Goal: Book appointment/travel/reservation

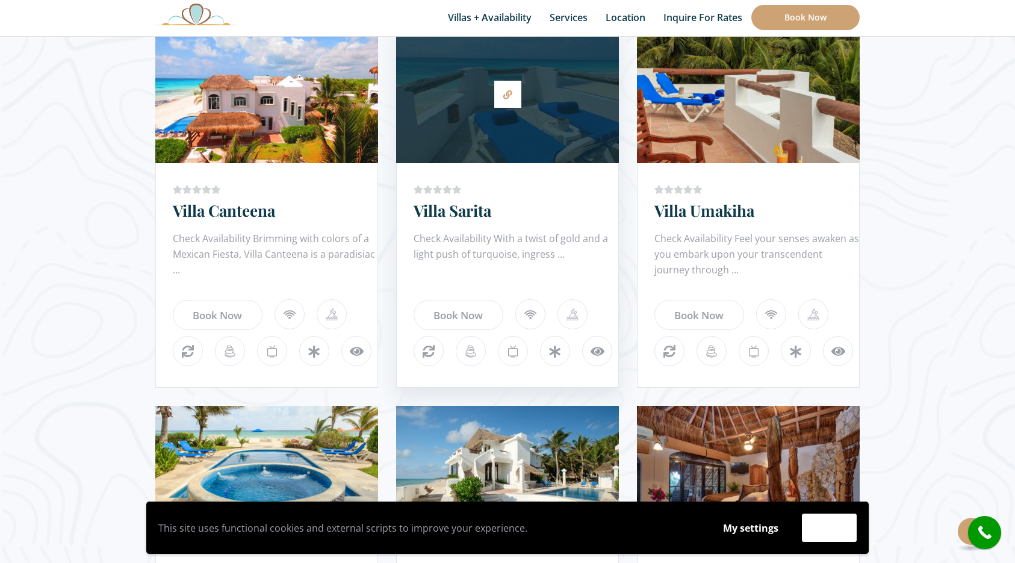
scroll to position [761, 0]
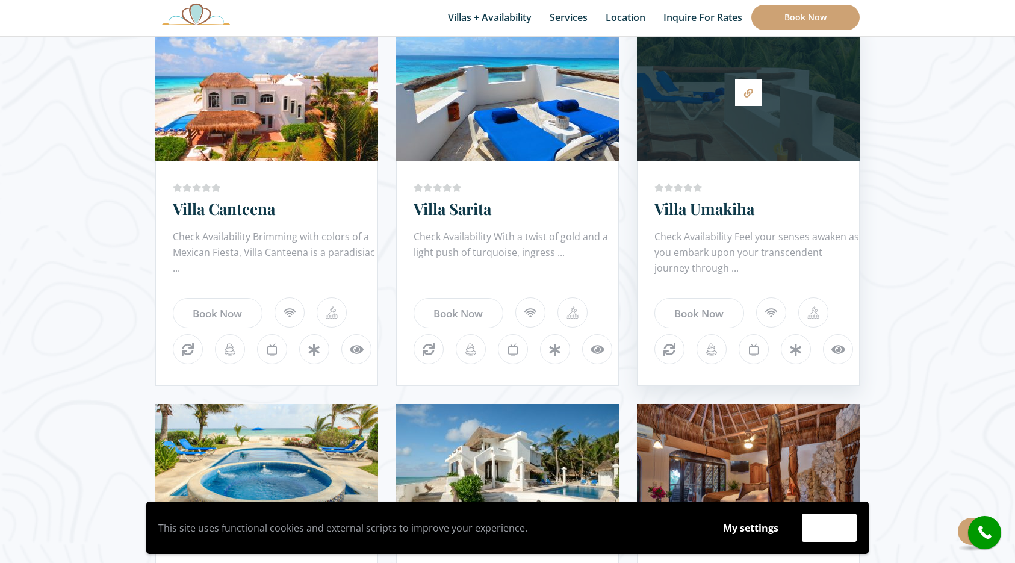
click at [727, 132] on div at bounding box center [748, 92] width 223 height 126
click at [751, 93] on icon at bounding box center [748, 93] width 9 height 9
click at [748, 105] on link at bounding box center [748, 92] width 27 height 27
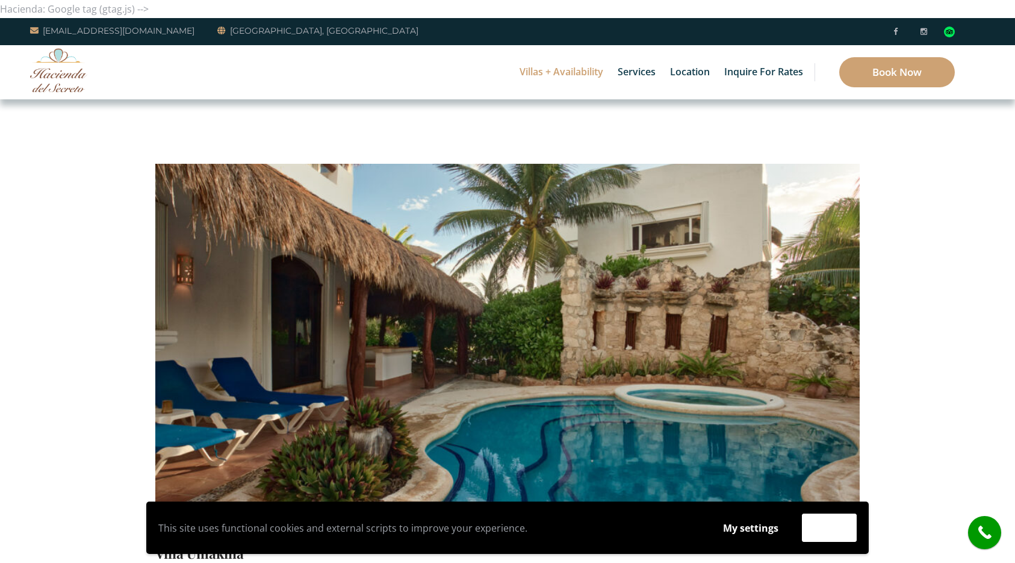
click at [725, 235] on img at bounding box center [507, 305] width 704 height 470
click at [732, 285] on img at bounding box center [507, 305] width 704 height 470
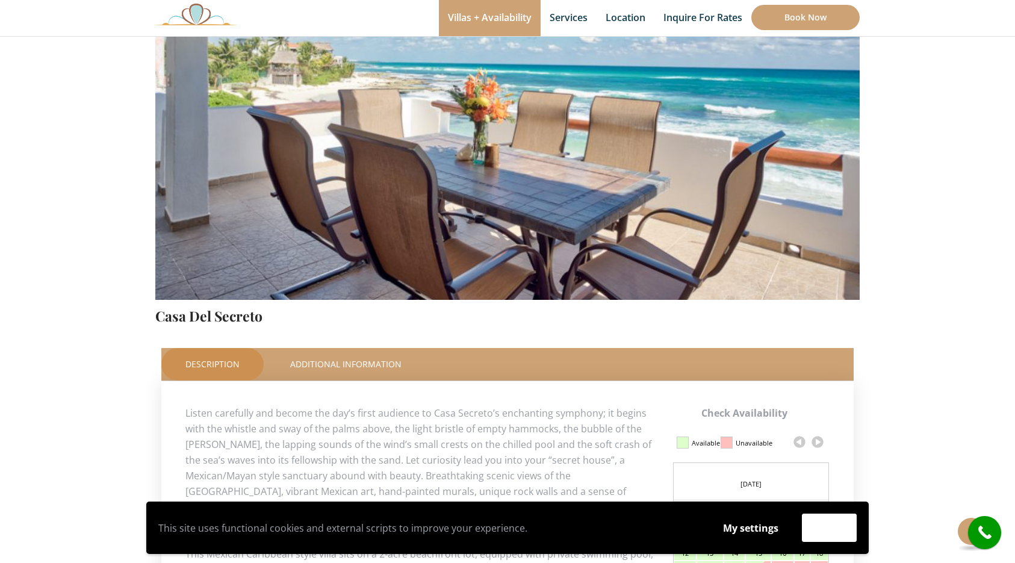
scroll to position [237, 0]
click at [818, 441] on link at bounding box center [818, 443] width 18 height 18
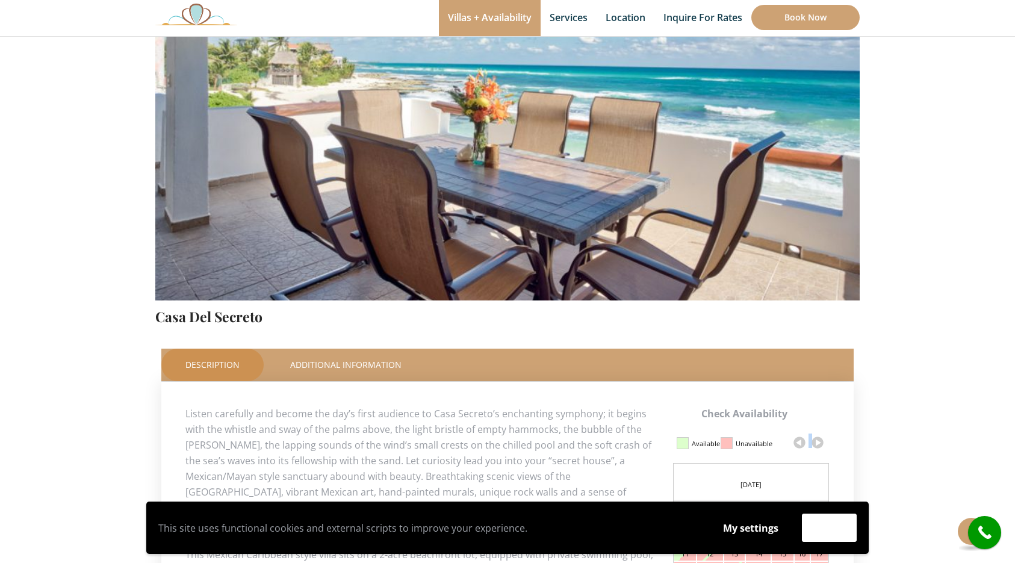
click at [818, 441] on link at bounding box center [818, 443] width 18 height 18
click at [872, 437] on section "Check Availability This Room Casa Del Secreto Price Starting From: $1,425.0 Nig…" at bounding box center [507, 541] width 1015 height 1357
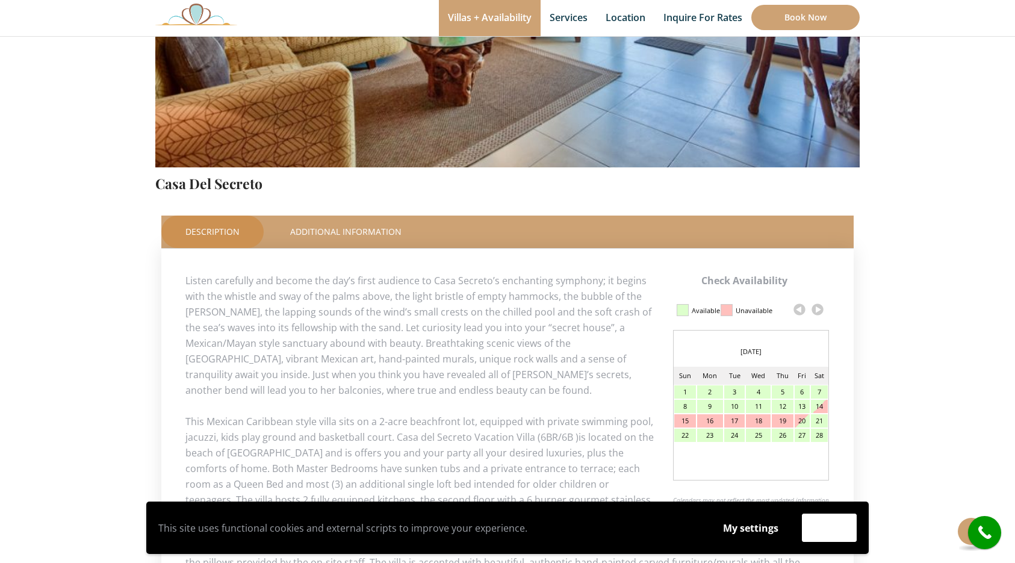
scroll to position [371, 0]
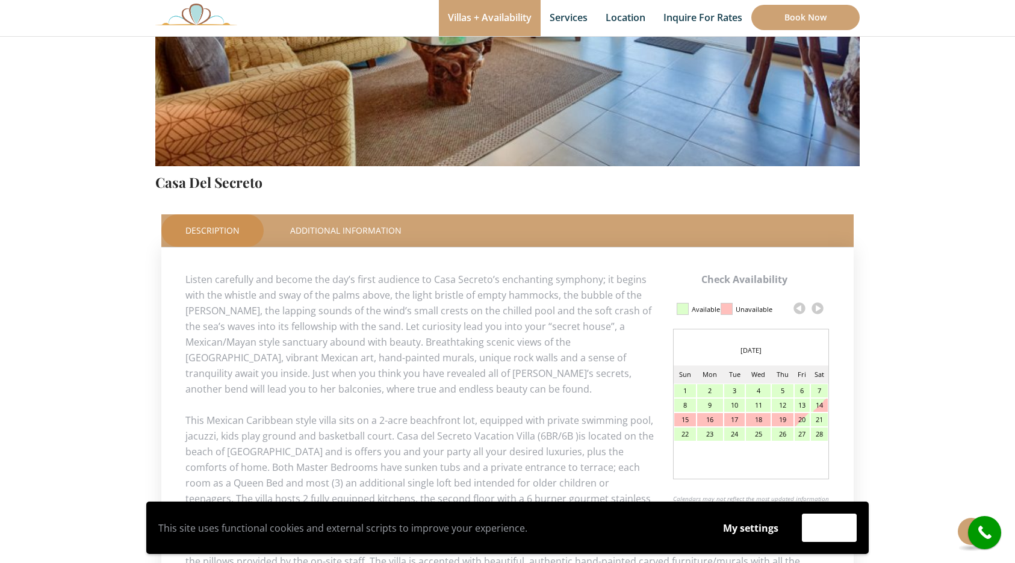
click at [817, 308] on link at bounding box center [818, 308] width 18 height 18
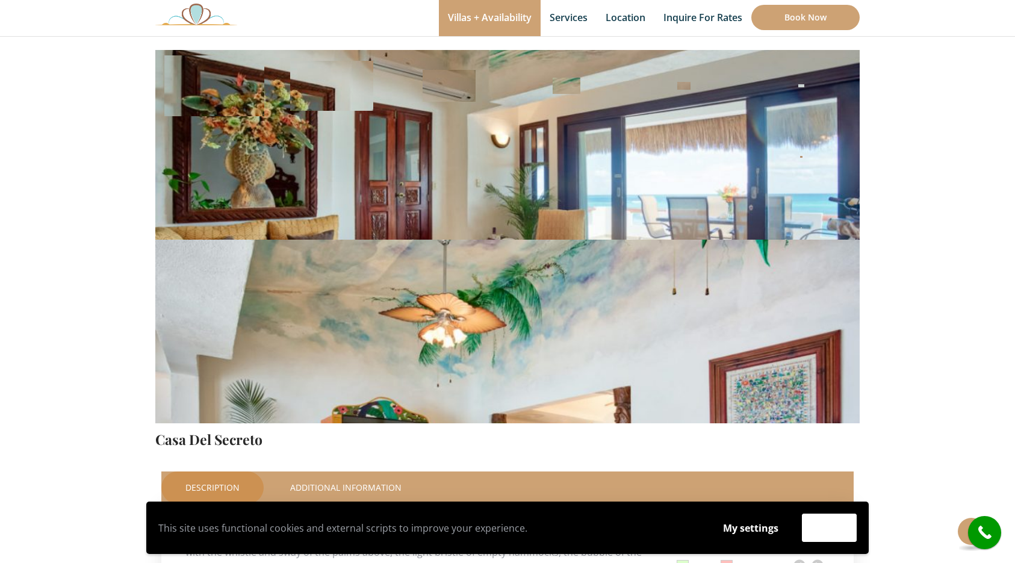
scroll to position [116, 0]
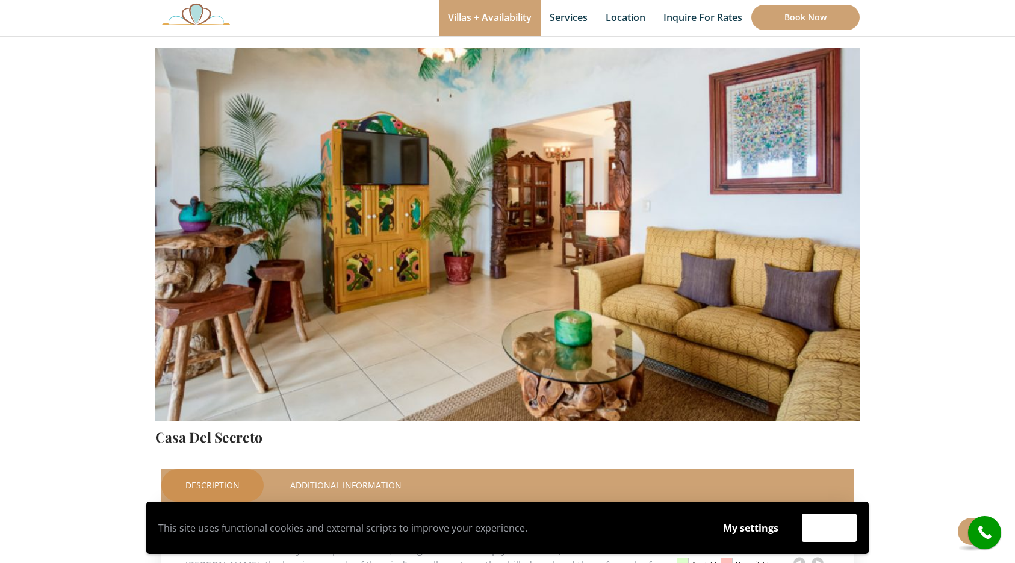
click at [720, 300] on img at bounding box center [507, 189] width 704 height 470
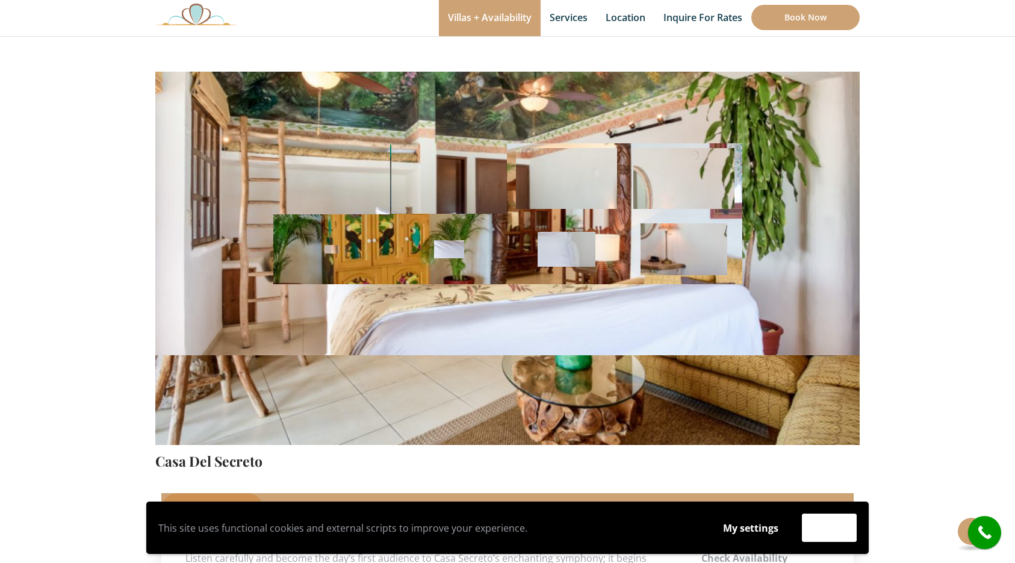
scroll to position [91, 0]
